Goal: Information Seeking & Learning: Understand process/instructions

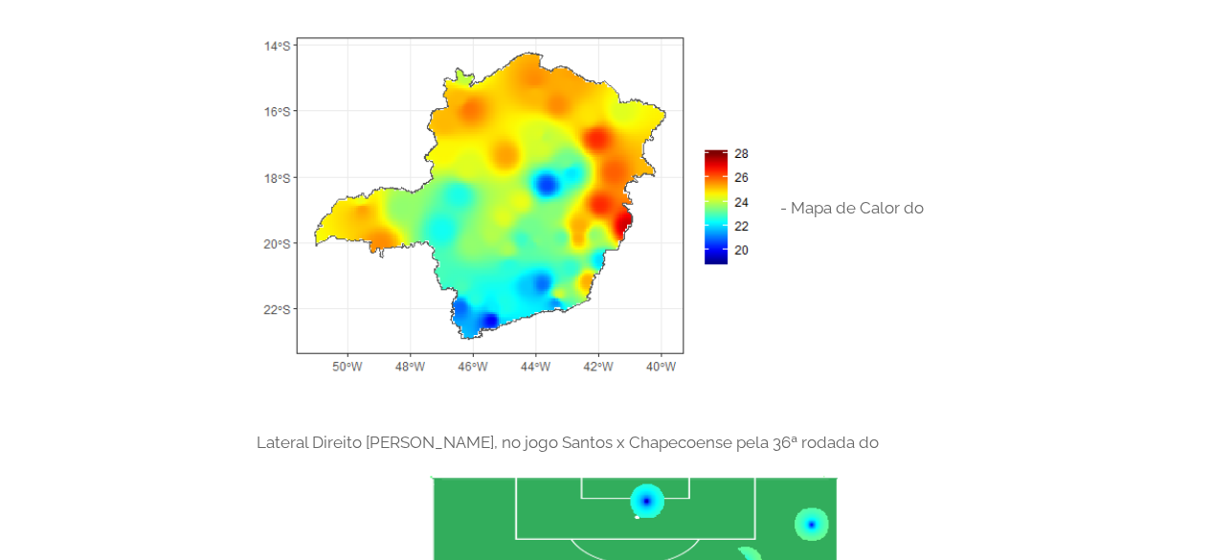
scroll to position [862, 0]
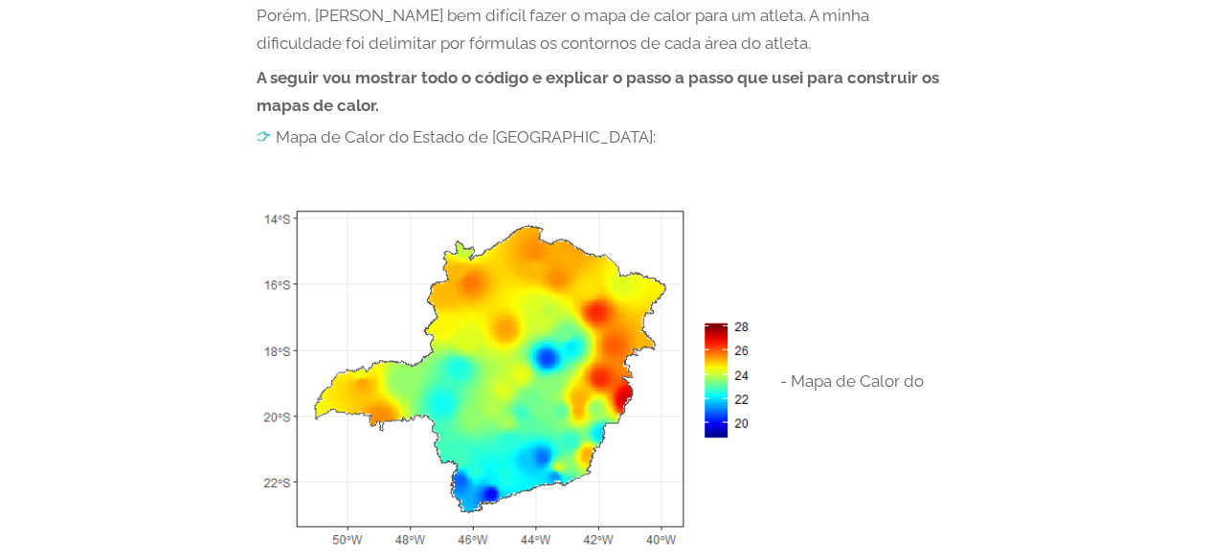
click at [333, 135] on li "Mapa de Calor do Estado de [GEOGRAPHIC_DATA]:" at bounding box center [606, 136] width 699 height 19
click at [329, 140] on li "Mapa de Calor do Estado de [GEOGRAPHIC_DATA]:" at bounding box center [606, 136] width 699 height 19
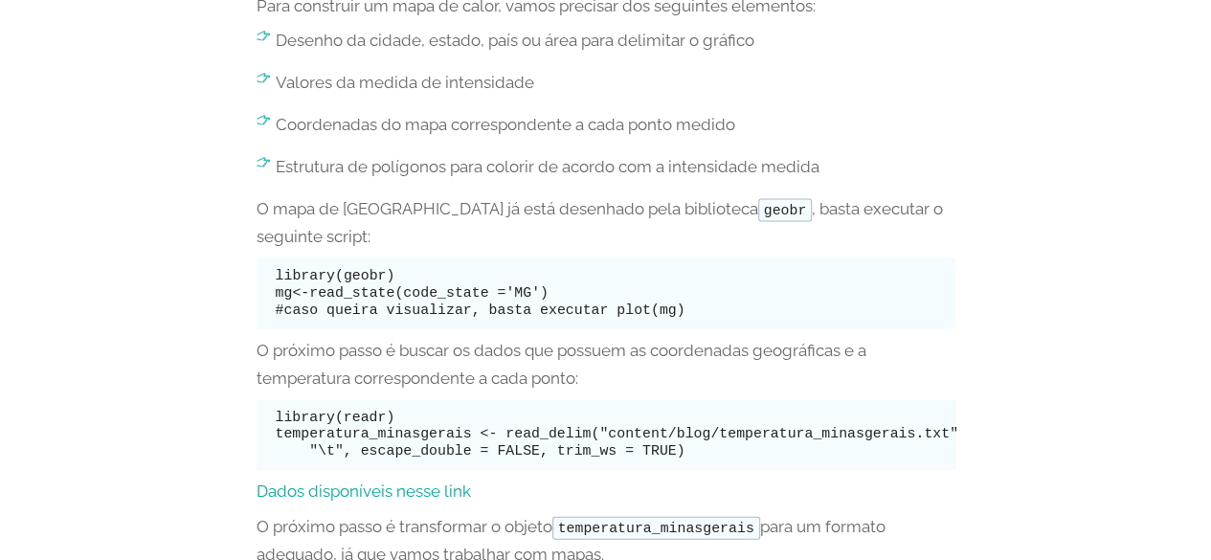
scroll to position [2010, 0]
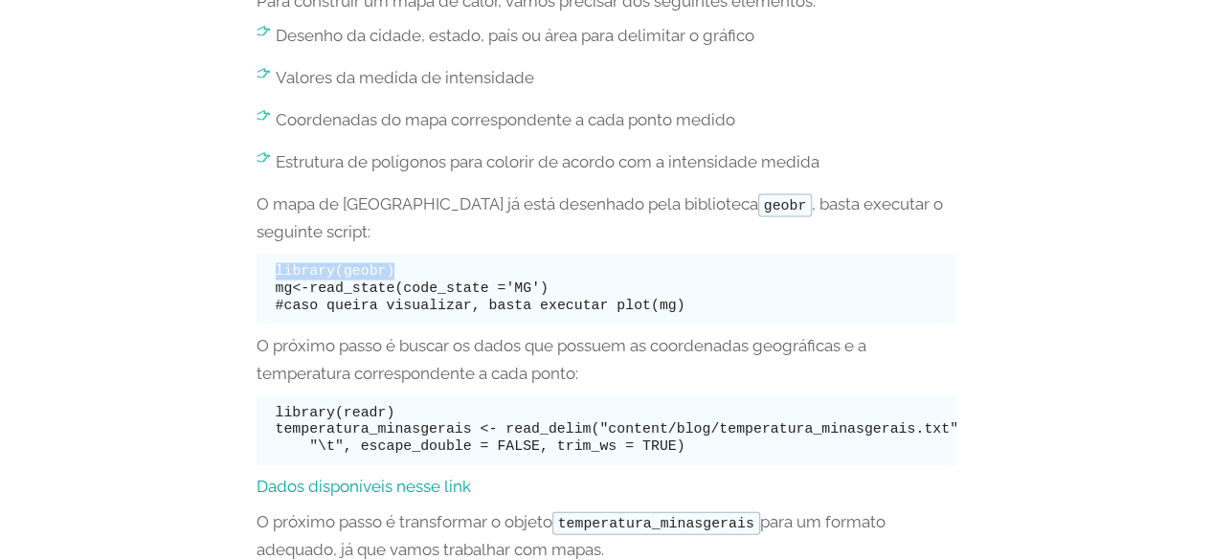
drag, startPoint x: 288, startPoint y: 275, endPoint x: 254, endPoint y: 277, distance: 34.5
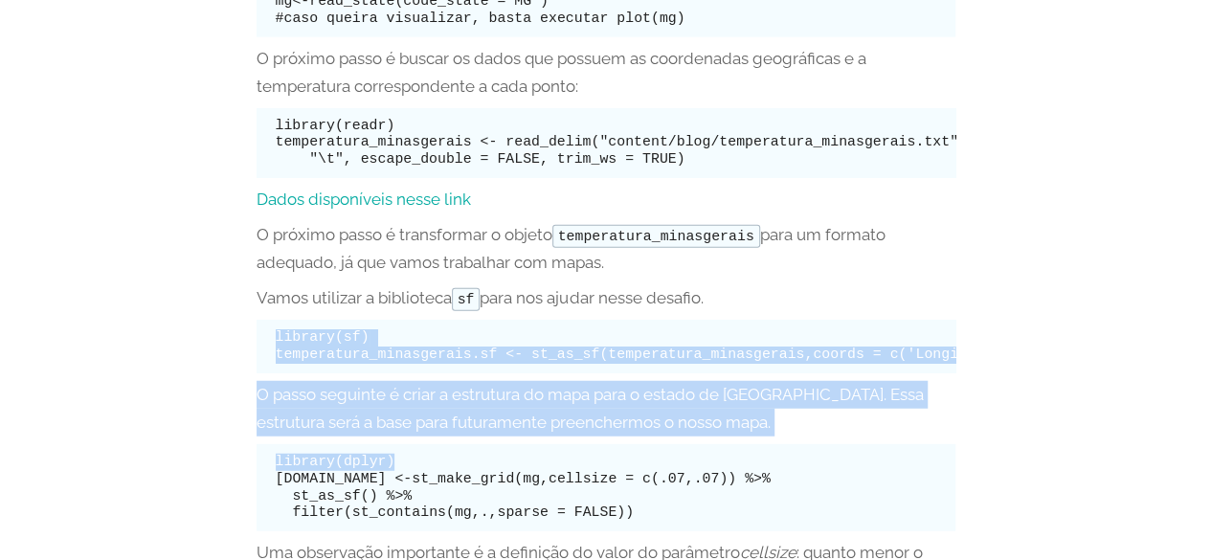
scroll to position [0, 1069]
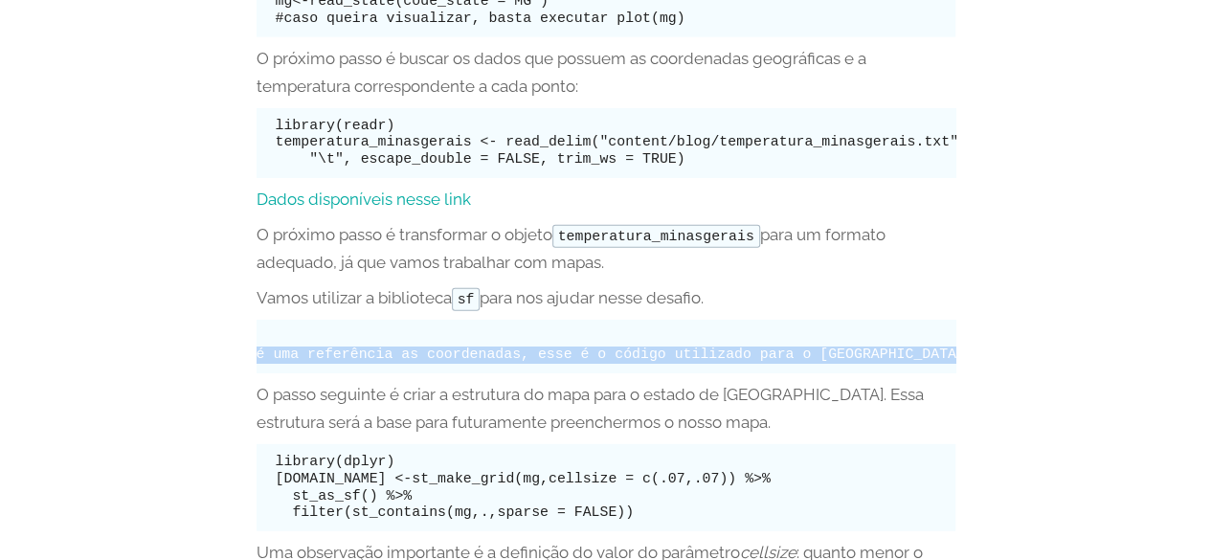
drag, startPoint x: 278, startPoint y: 334, endPoint x: 1112, endPoint y: 360, distance: 835.1
copy code "library(sf) temperatura_minasgerais.sf <- st_as_sf(temperatura_minasgerais,coor…"
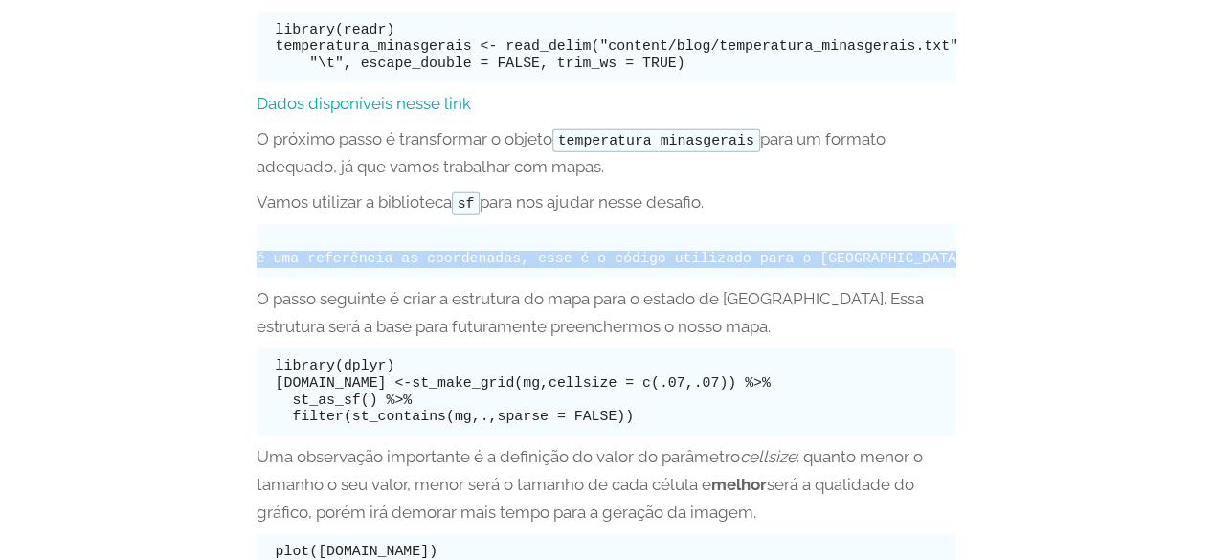
scroll to position [2489, 0]
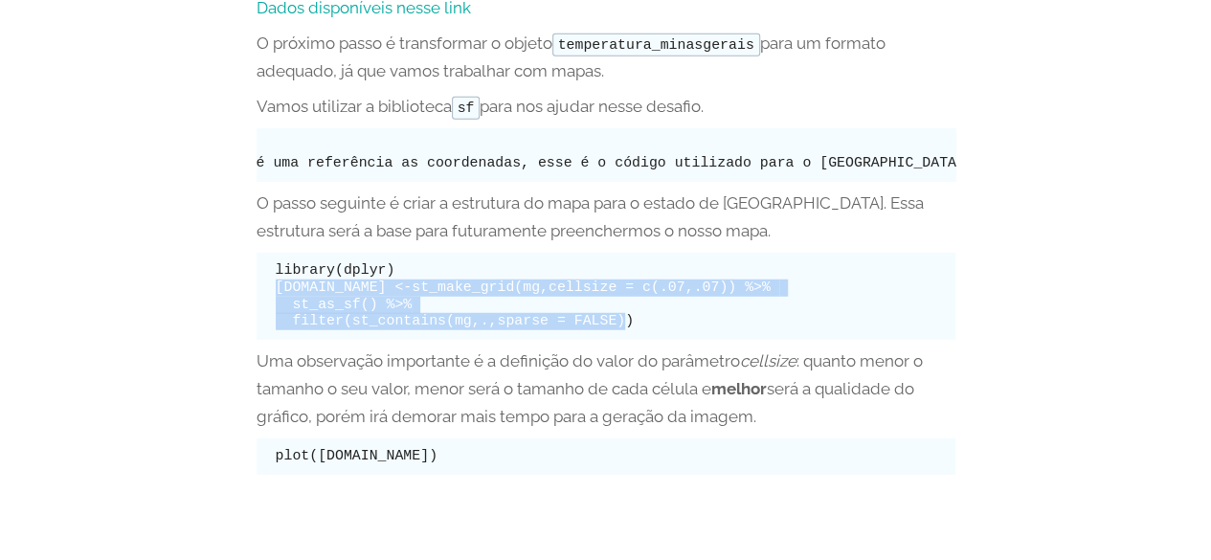
drag, startPoint x: 275, startPoint y: 309, endPoint x: 764, endPoint y: 328, distance: 489.5
click at [764, 328] on pre "library(dplyr) [DOMAIN_NAME] <-st_make_grid(mg,cellsize = c(.07,.07)) %>% st_as…" at bounding box center [606, 296] width 699 height 87
copy code "[DOMAIN_NAME] <-st_make_grid(mg,cellsize = c(.07,.07)) %>% st_as_sf() %>% filte…"
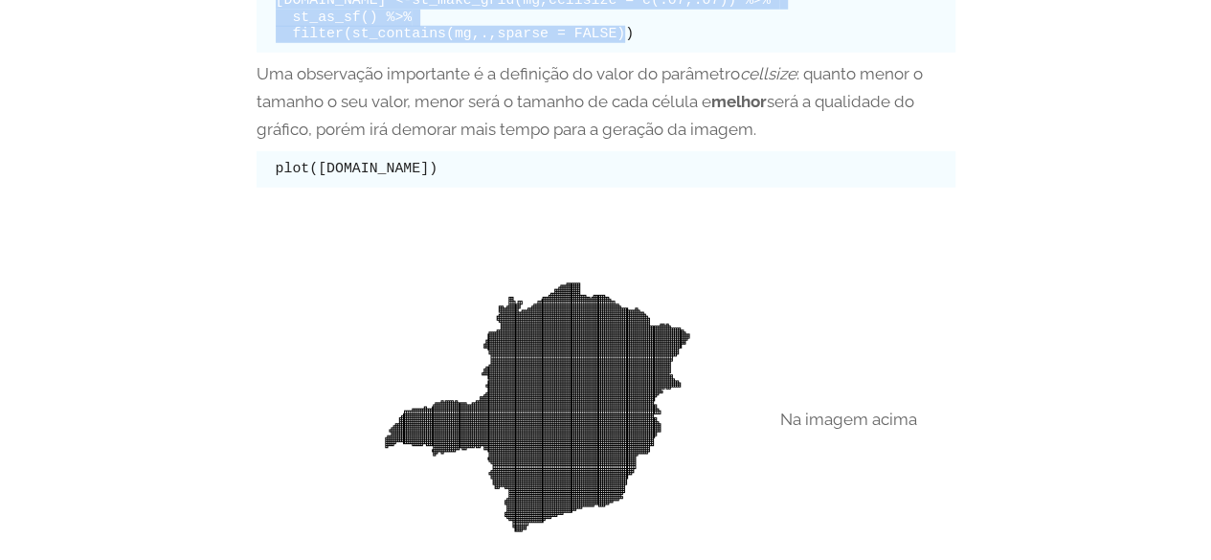
scroll to position [2776, 0]
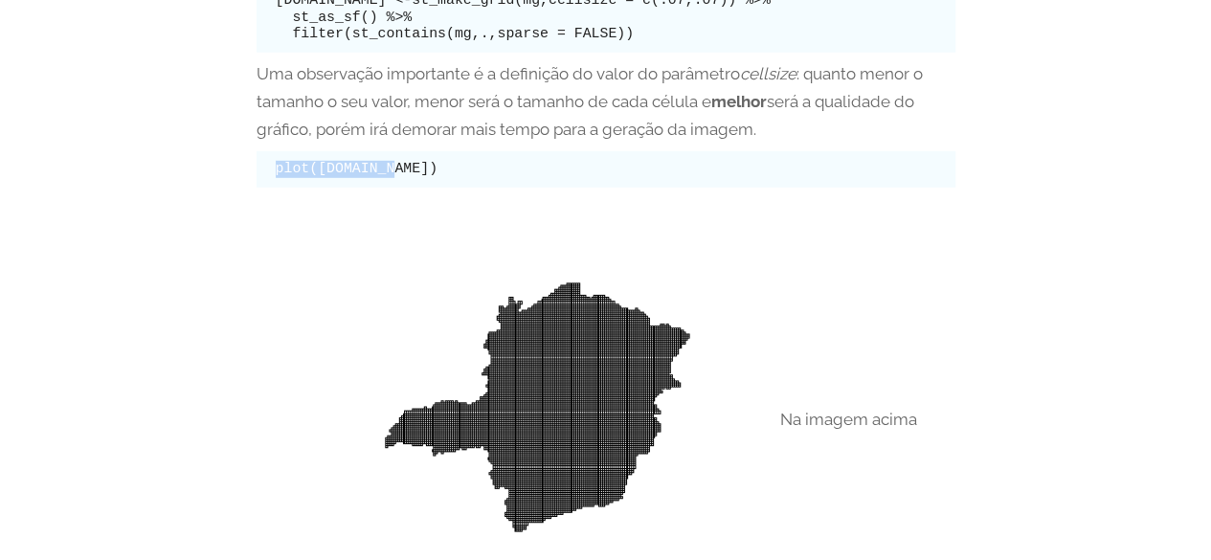
drag, startPoint x: 267, startPoint y: 189, endPoint x: 385, endPoint y: 187, distance: 117.8
click at [385, 187] on pre "plot([DOMAIN_NAME])" at bounding box center [606, 169] width 699 height 36
copy code "plot(estrutura"
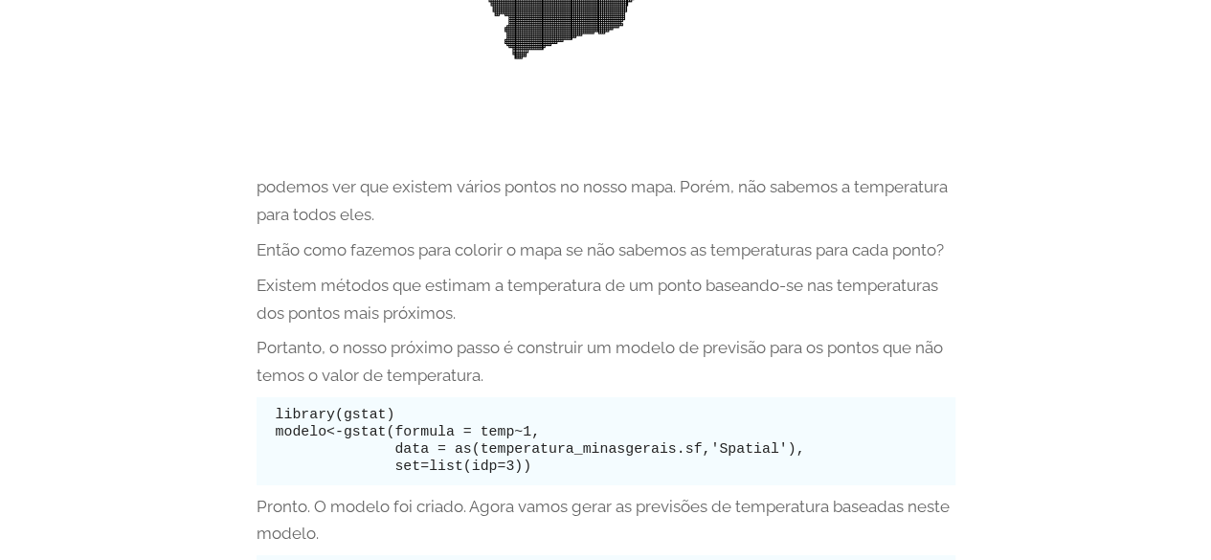
scroll to position [3255, 0]
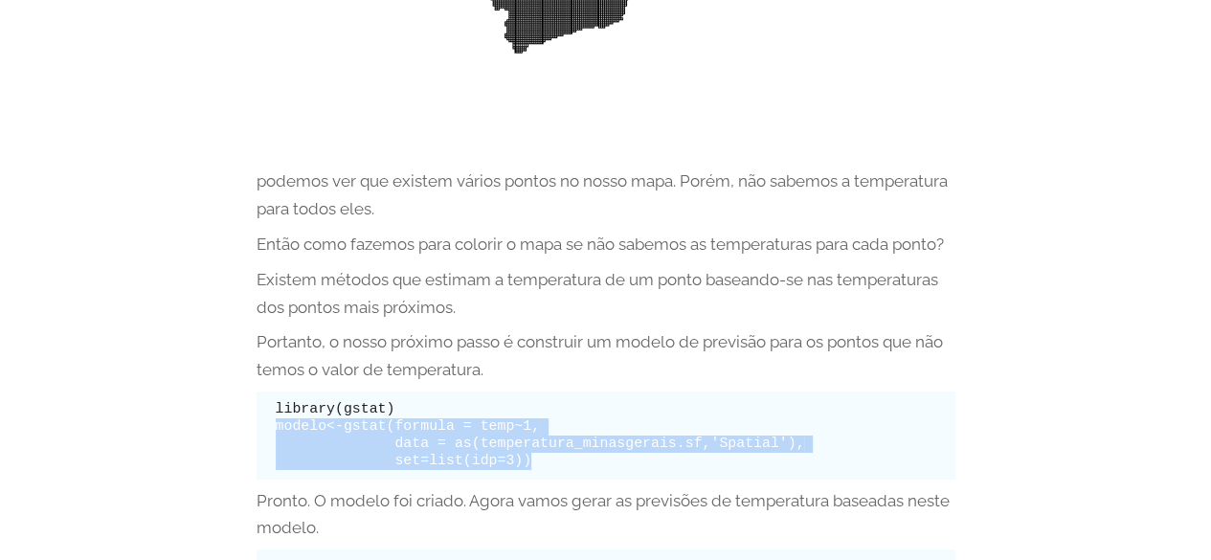
drag, startPoint x: 278, startPoint y: 442, endPoint x: 512, endPoint y: 470, distance: 236.2
click at [512, 470] on pre "library(gstat) modelo<-gstat(formula = temp~1, data = as(temperatura_minasgerai…" at bounding box center [606, 435] width 699 height 87
copy code "modelo<-gstat(formula = temp~1, data = as(temperatura_minasgerais.sf,'Spatial')…"
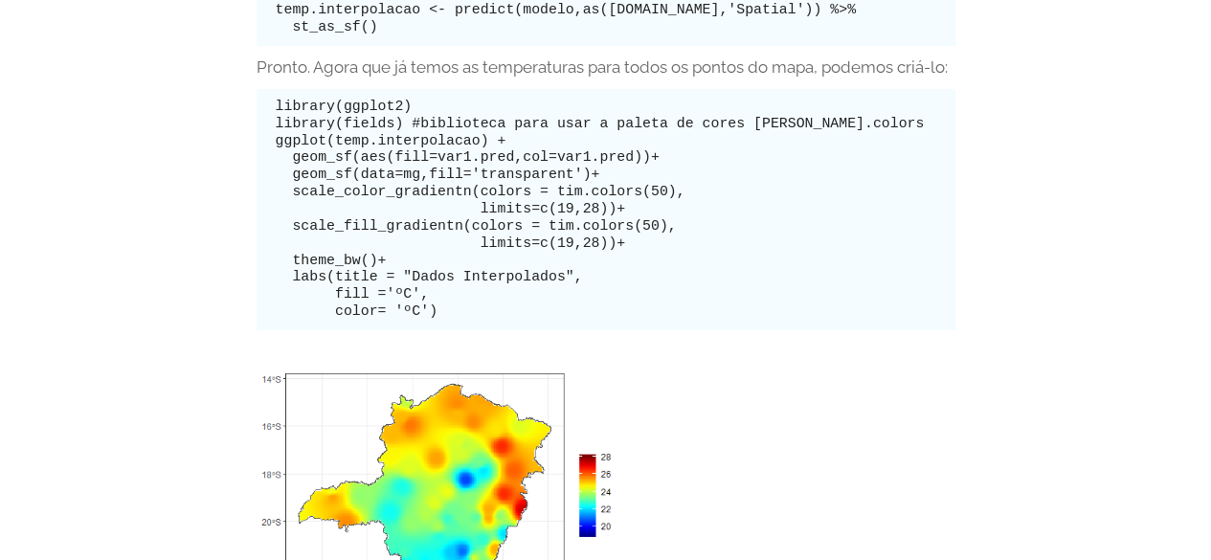
scroll to position [3829, 0]
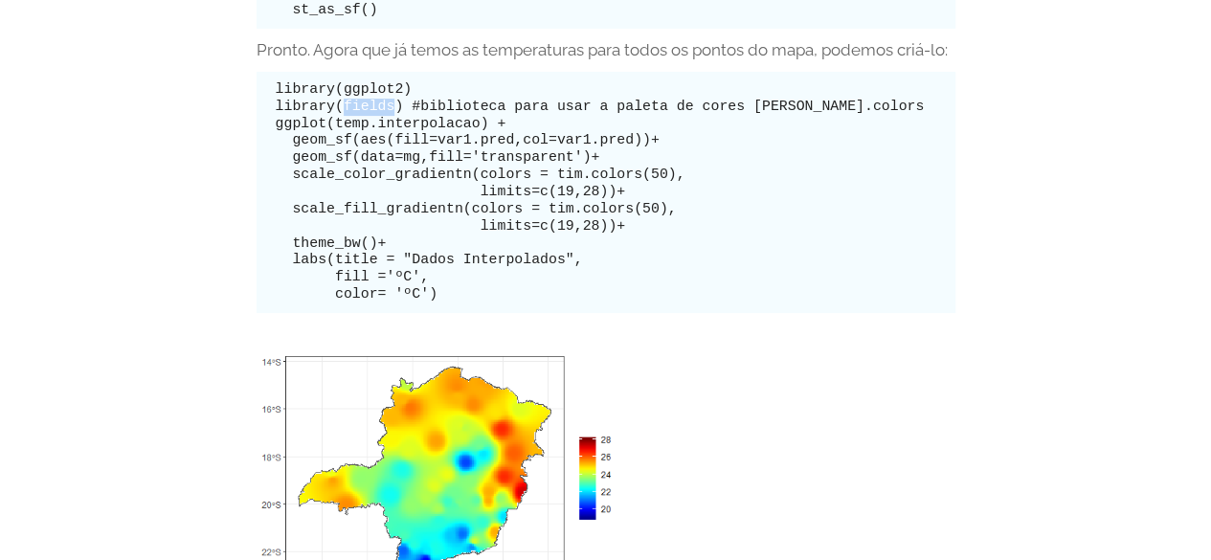
drag, startPoint x: 340, startPoint y: 116, endPoint x: 382, endPoint y: 116, distance: 42.1
click at [382, 116] on code "library(ggplot2) library(fields) #biblioteca para usar a paleta de cores [PERSO…" at bounding box center [600, 191] width 649 height 220
copy code "fields"
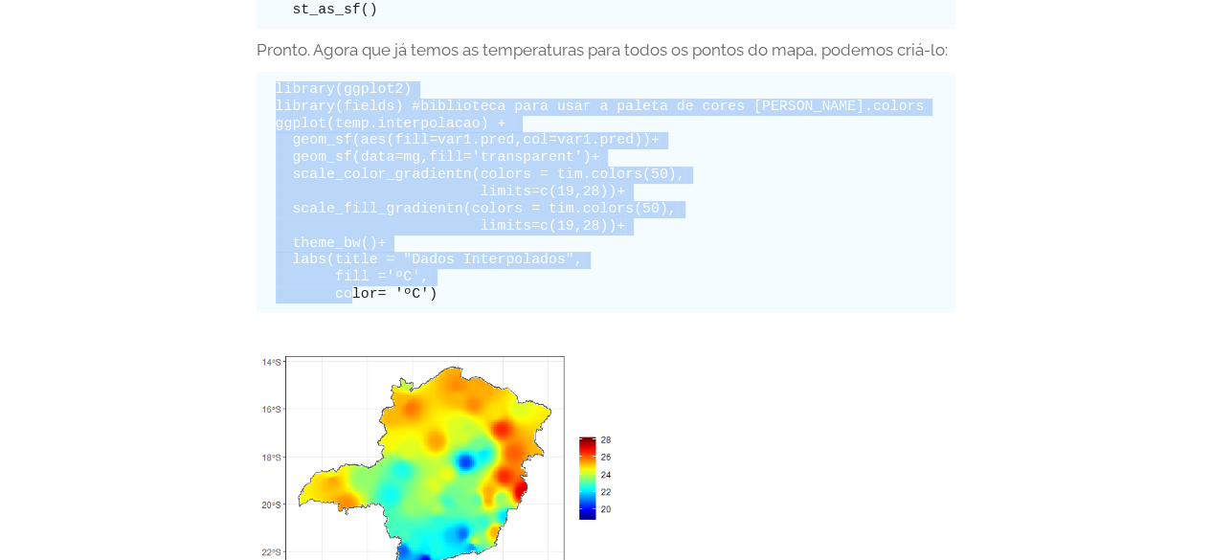
drag, startPoint x: 272, startPoint y: 103, endPoint x: 487, endPoint y: 305, distance: 295.3
click at [487, 305] on pre "library(ggplot2) library(fields) #biblioteca para usar a paleta de cores [PERSO…" at bounding box center [606, 192] width 699 height 241
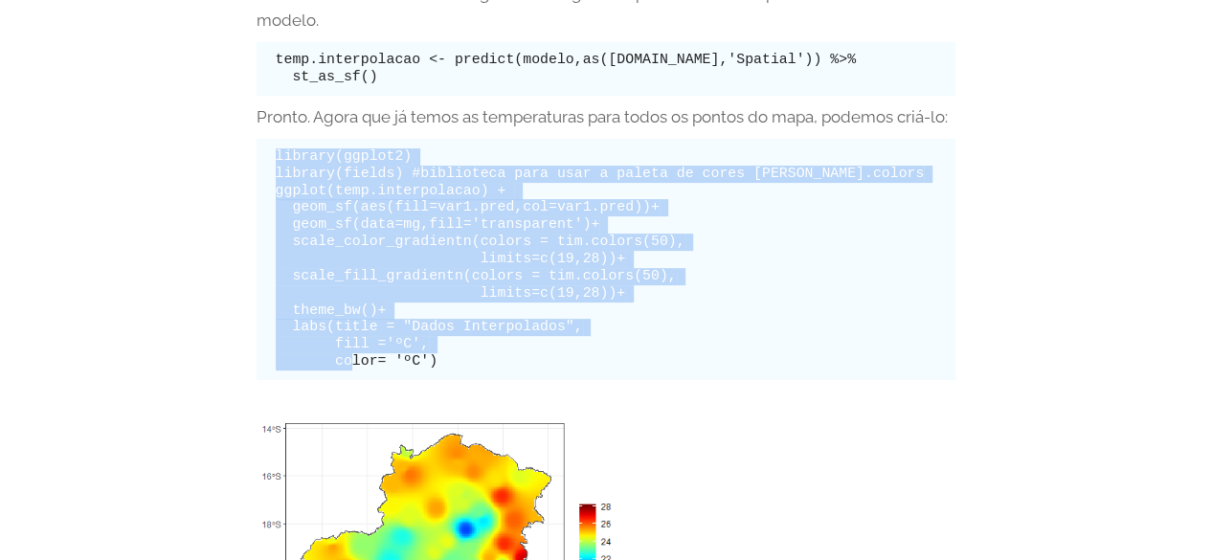
scroll to position [3733, 0]
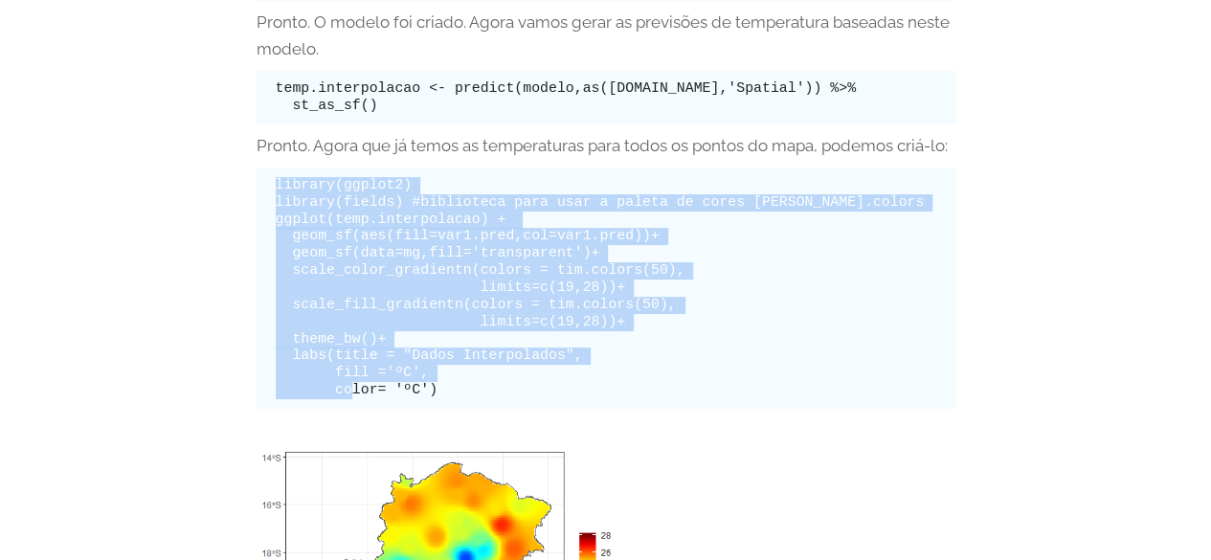
copy code "library(ggplot2) library(fields) #biblioteca para usar a paleta de cores [PERSO…"
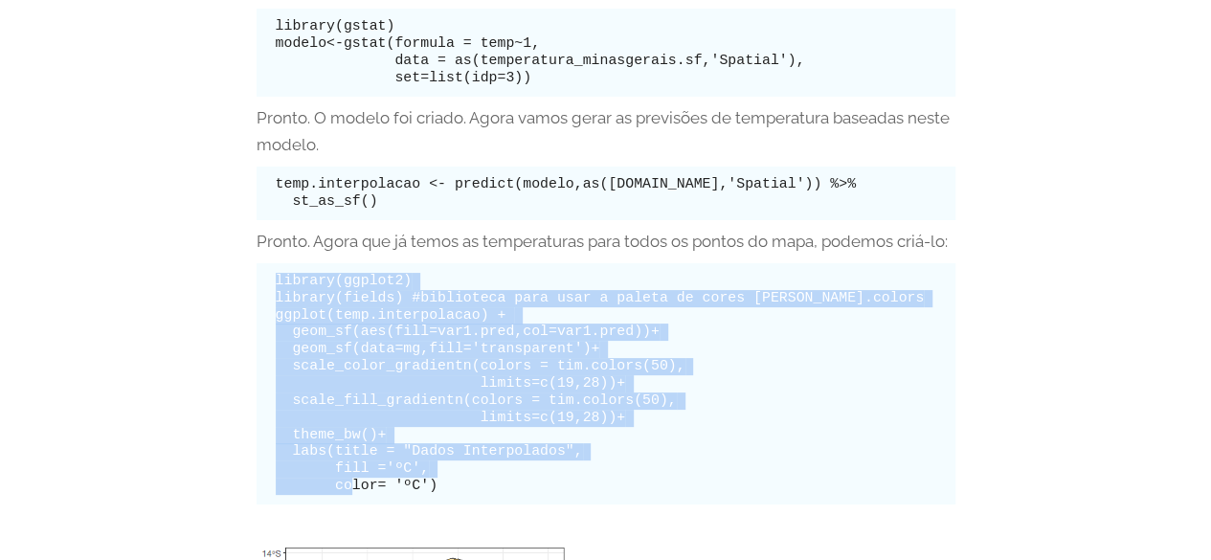
scroll to position [3542, 0]
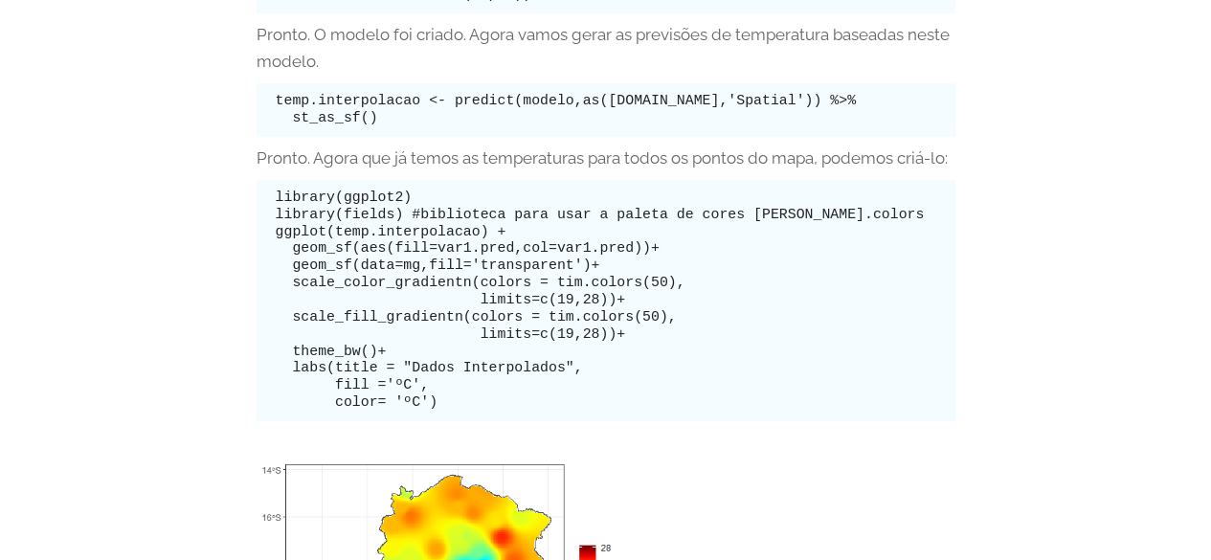
drag, startPoint x: 989, startPoint y: 309, endPoint x: 1007, endPoint y: -54, distance: 363.2
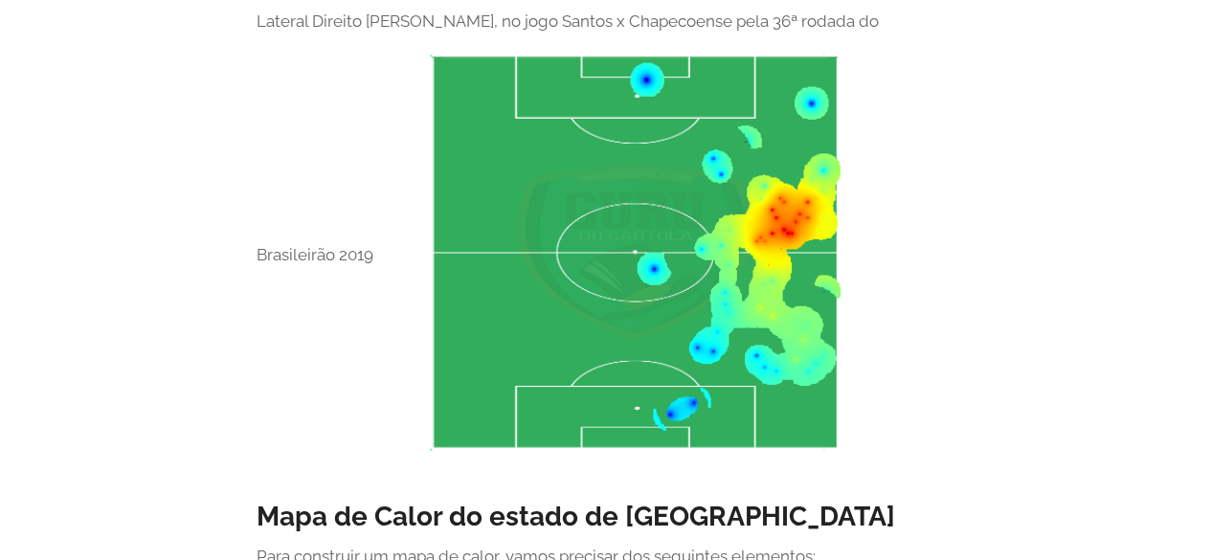
drag, startPoint x: 1018, startPoint y: 432, endPoint x: 1011, endPoint y: 210, distance: 222.2
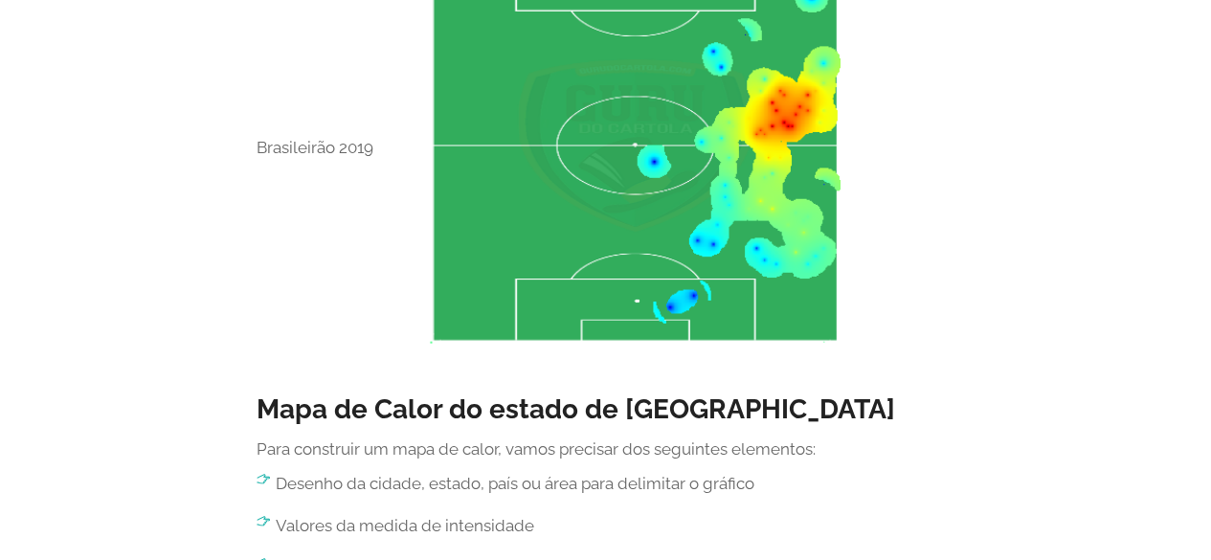
scroll to position [1085, 0]
